Goal: Browse casually

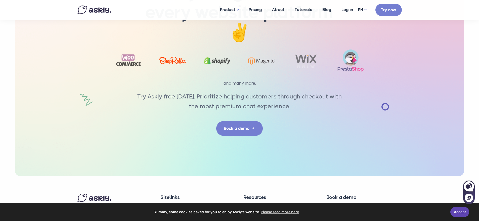
scroll to position [1589, 0]
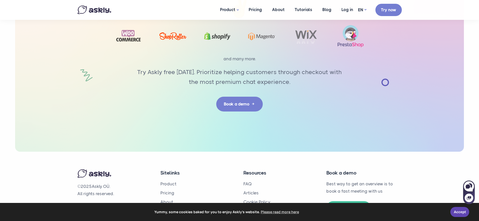
drag, startPoint x: 94, startPoint y: 166, endPoint x: 128, endPoint y: 166, distance: 33.7
click at [128, 183] on p "© 2025 Askly OÜ. All rights reserved." at bounding box center [114, 190] width 75 height 15
drag, startPoint x: 109, startPoint y: 166, endPoint x: 72, endPoint y: 166, distance: 37.2
click at [72, 166] on footer "© 2025 Askly OÜ. All rights reserved. Sitelinks Product Pricing About Tutorials…" at bounding box center [239, 196] width 479 height 89
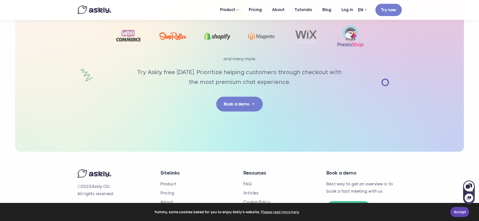
click at [72, 166] on footer "© 2025 Askly OÜ. All rights reserved. Sitelinks Product Pricing About Tutorials…" at bounding box center [239, 196] width 479 height 89
drag, startPoint x: 73, startPoint y: 164, endPoint x: 126, endPoint y: 175, distance: 54.2
click at [126, 176] on footer "© 2025 Askly OÜ. All rights reserved. Sitelinks Product Pricing About Tutorials…" at bounding box center [239, 196] width 479 height 89
drag, startPoint x: 126, startPoint y: 175, endPoint x: 122, endPoint y: 175, distance: 4.3
click at [126, 183] on p "© 2025 Askly OÜ. All rights reserved." at bounding box center [114, 190] width 75 height 15
